Goal: Information Seeking & Learning: Learn about a topic

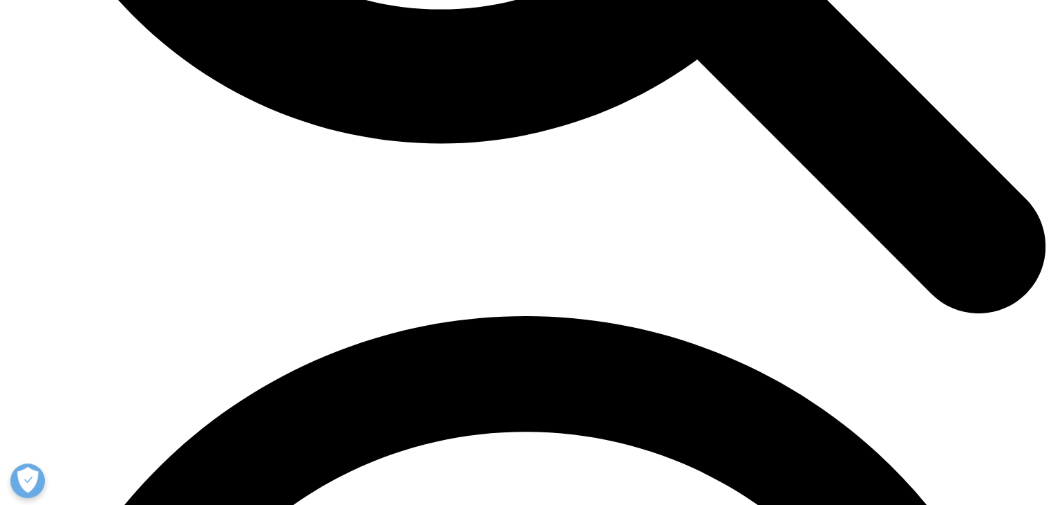
scroll to position [1797, 0]
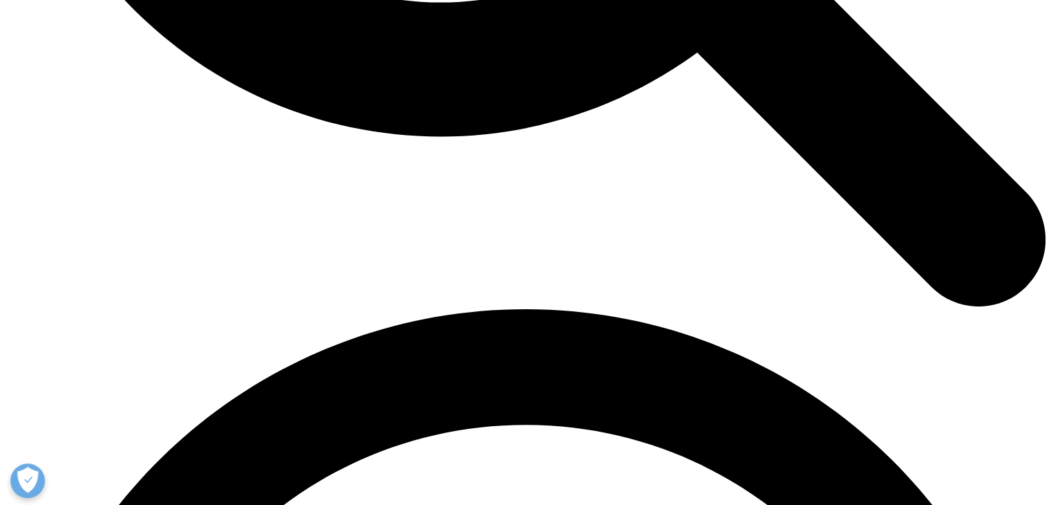
drag, startPoint x: 272, startPoint y: 186, endPoint x: 413, endPoint y: 200, distance: 141.7
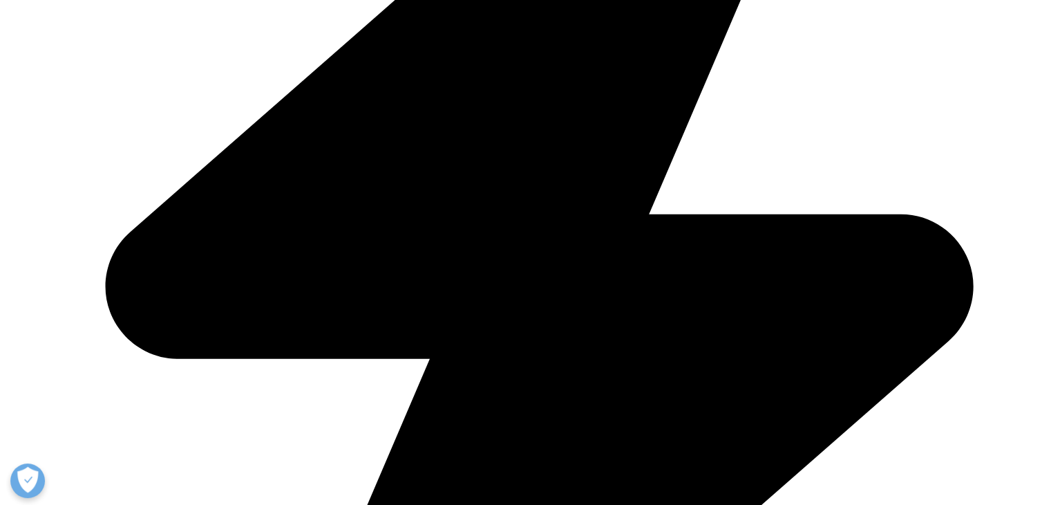
scroll to position [1867, 0]
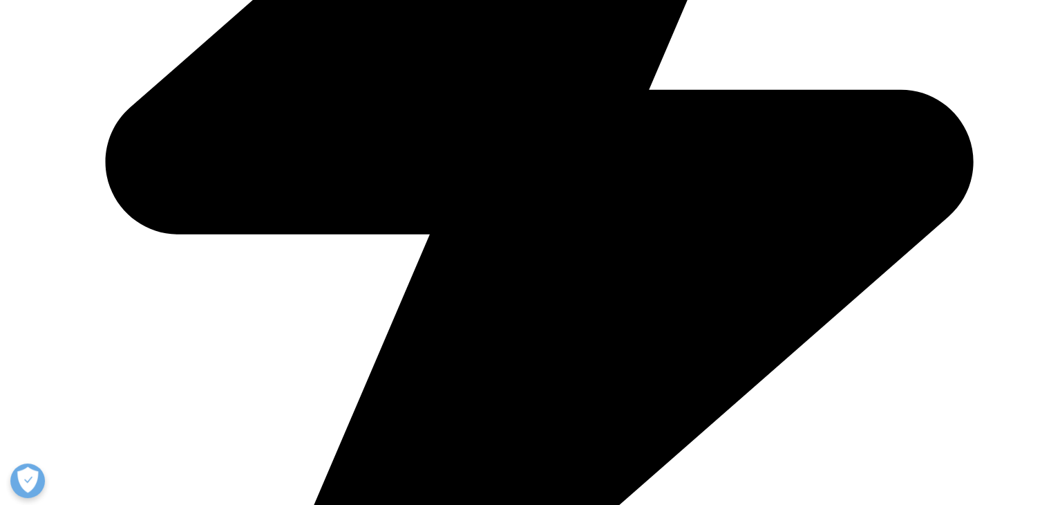
scroll to position [2005, 0]
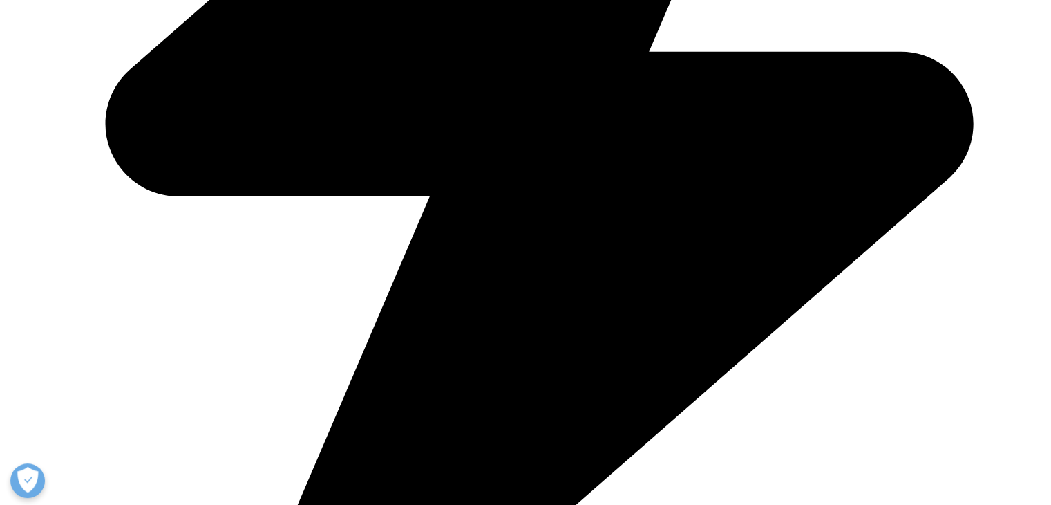
drag, startPoint x: 290, startPoint y: 174, endPoint x: 300, endPoint y: 252, distance: 79.4
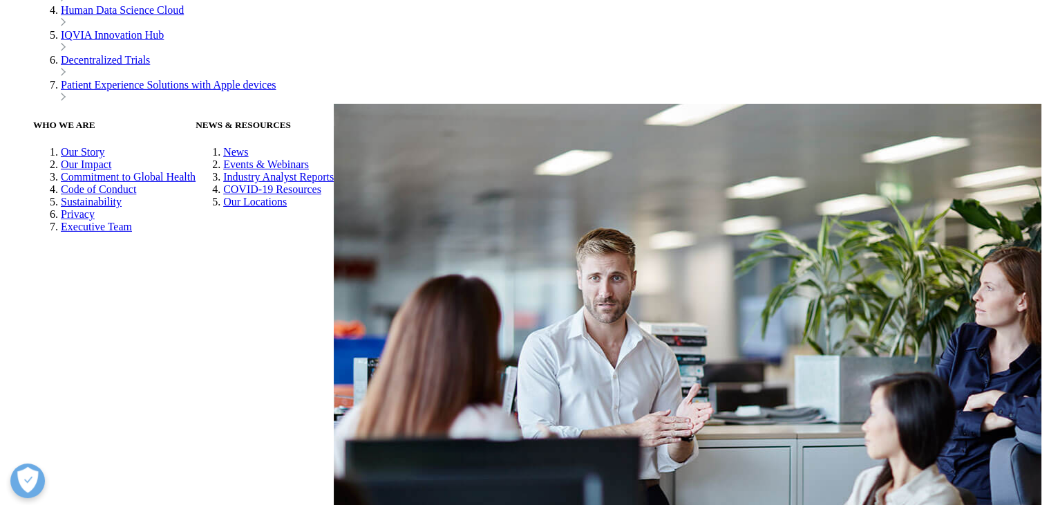
scroll to position [4494, 0]
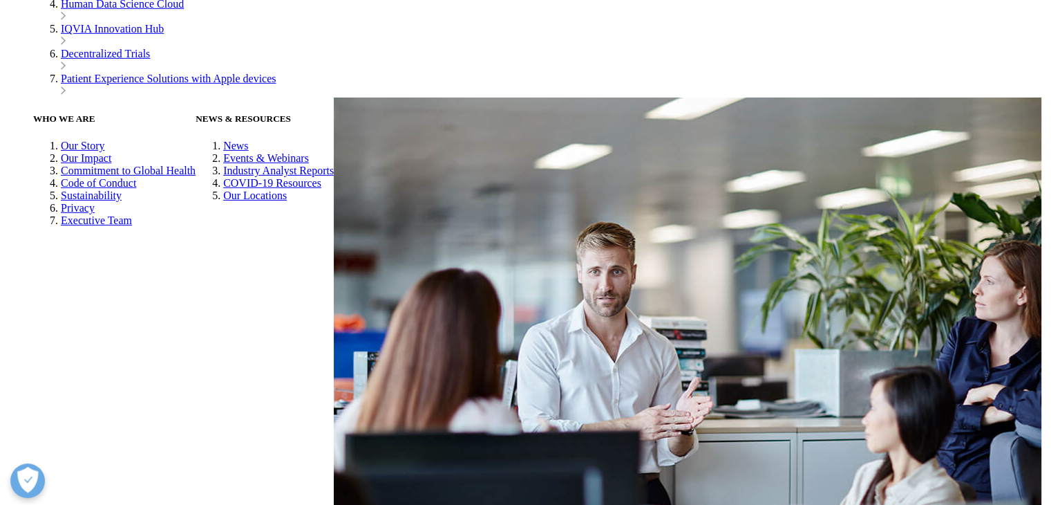
drag, startPoint x: 257, startPoint y: 104, endPoint x: 344, endPoint y: 142, distance: 94.7
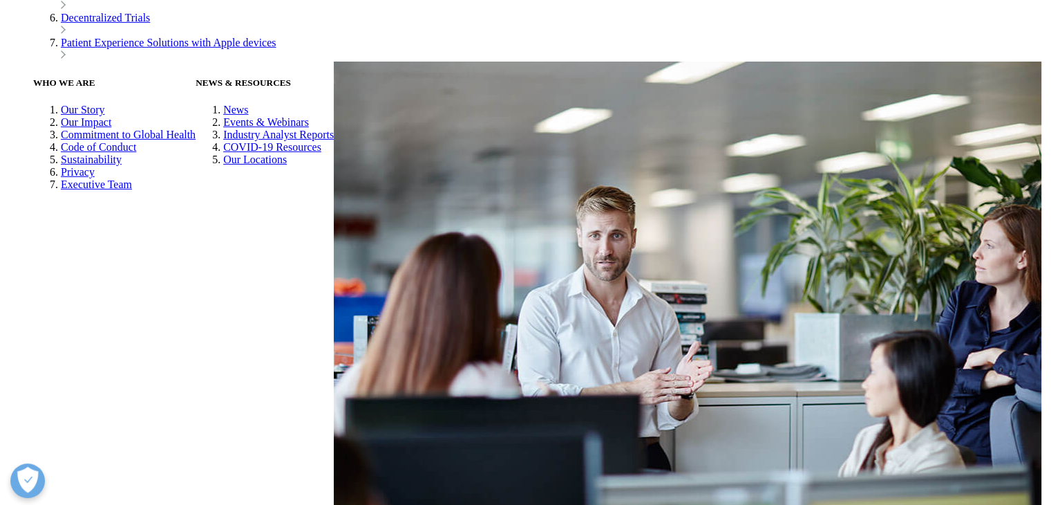
scroll to position [4563, 0]
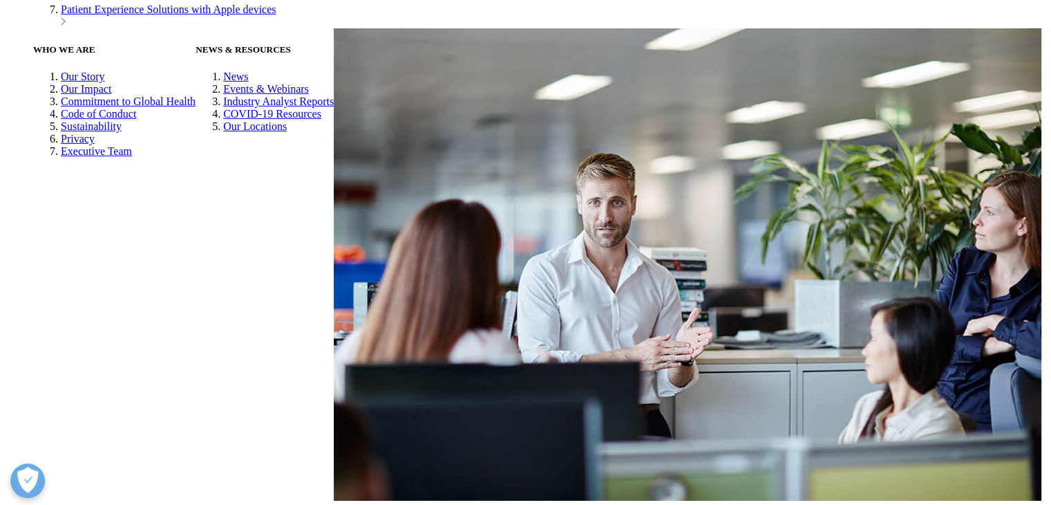
drag, startPoint x: 270, startPoint y: 151, endPoint x: 641, endPoint y: 169, distance: 371.7
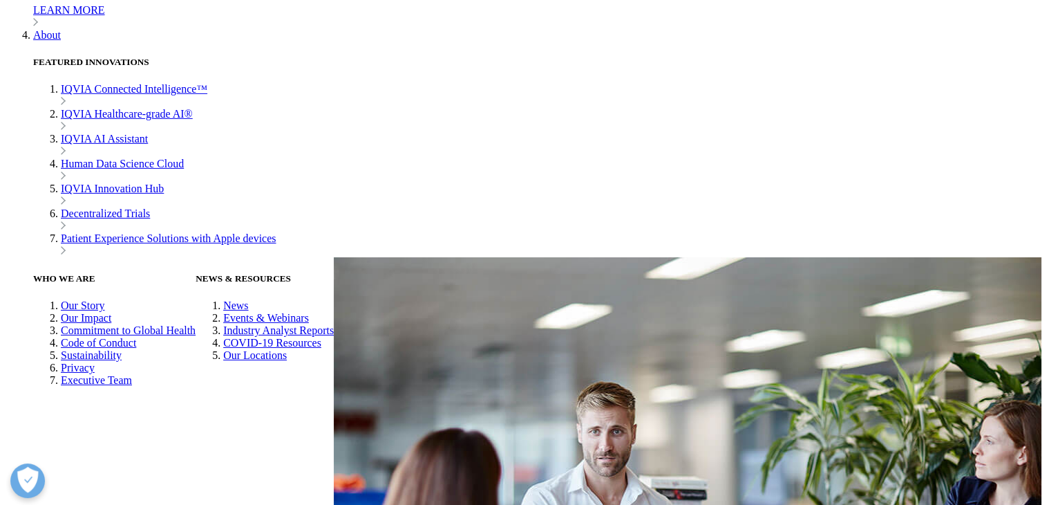
drag, startPoint x: 256, startPoint y: 129, endPoint x: 653, endPoint y: 283, distance: 425.7
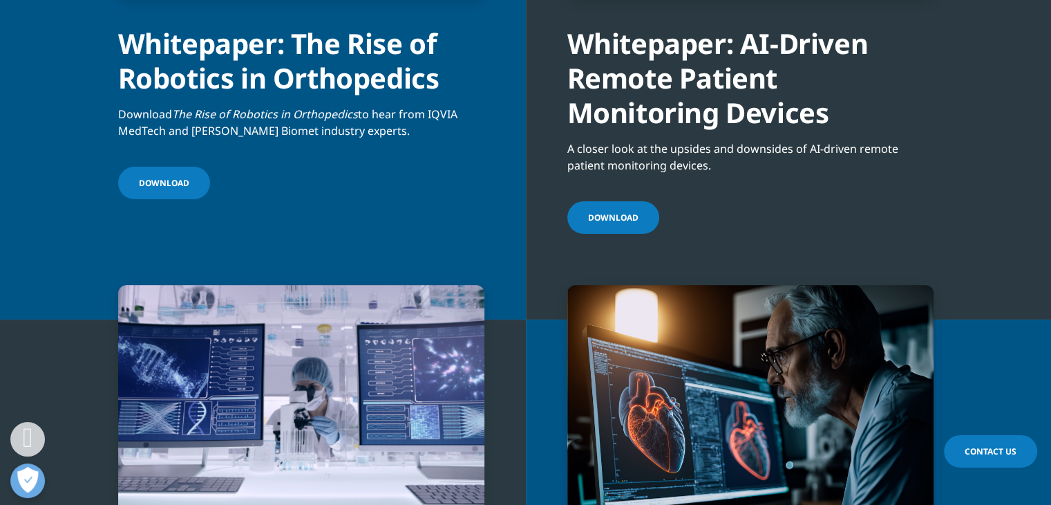
scroll to position [5876, 0]
